Goal: Find specific page/section

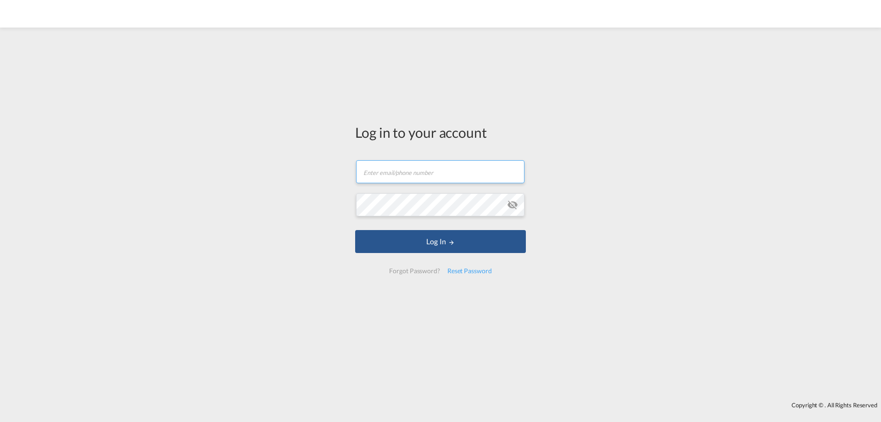
type input "[EMAIL_ADDRESS][DOMAIN_NAME]"
click at [455, 246] on button "Log In" at bounding box center [440, 241] width 171 height 23
